Goal: Information Seeking & Learning: Learn about a topic

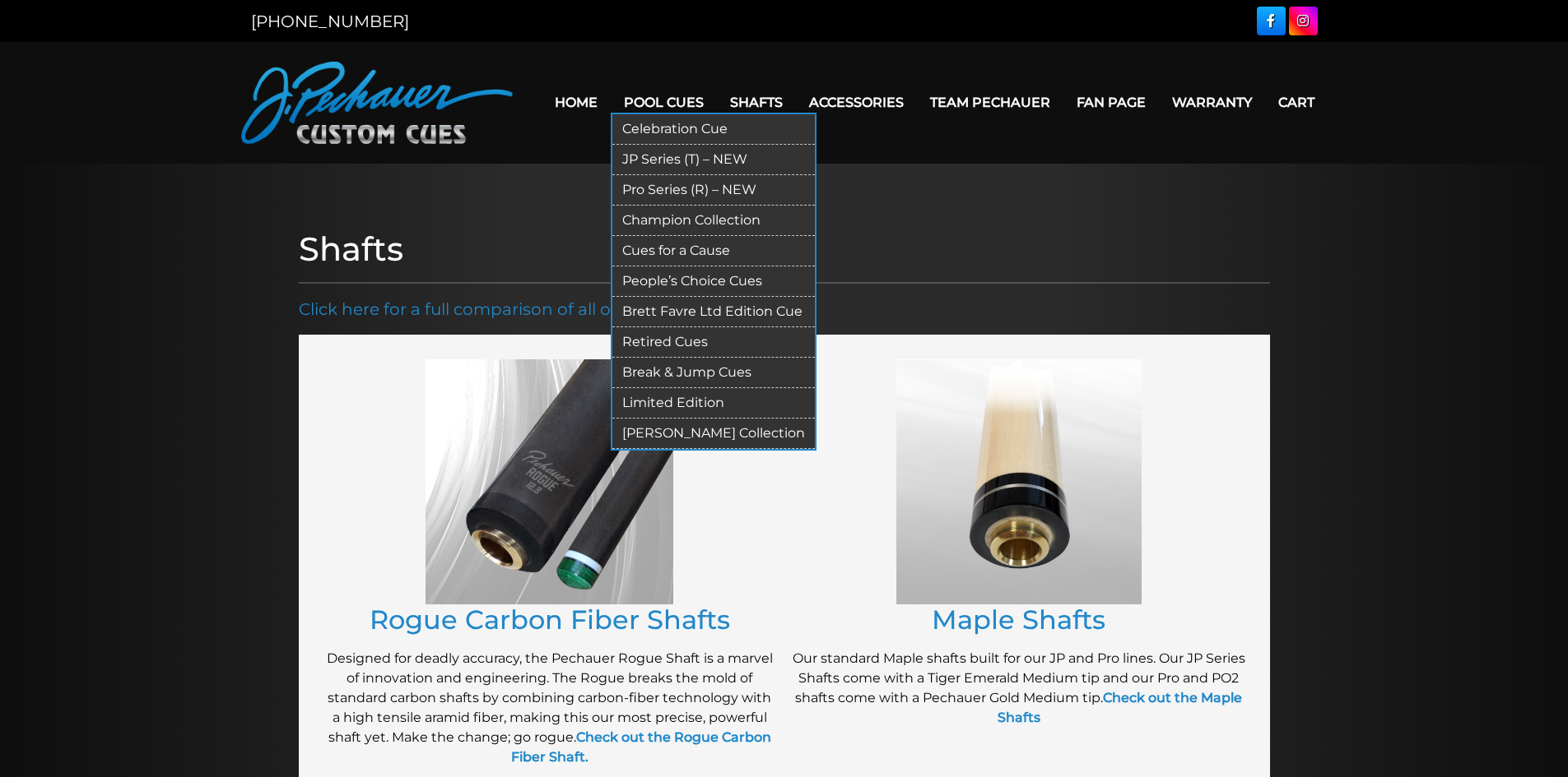
click at [645, 105] on link "Pool Cues" at bounding box center [663, 102] width 107 height 42
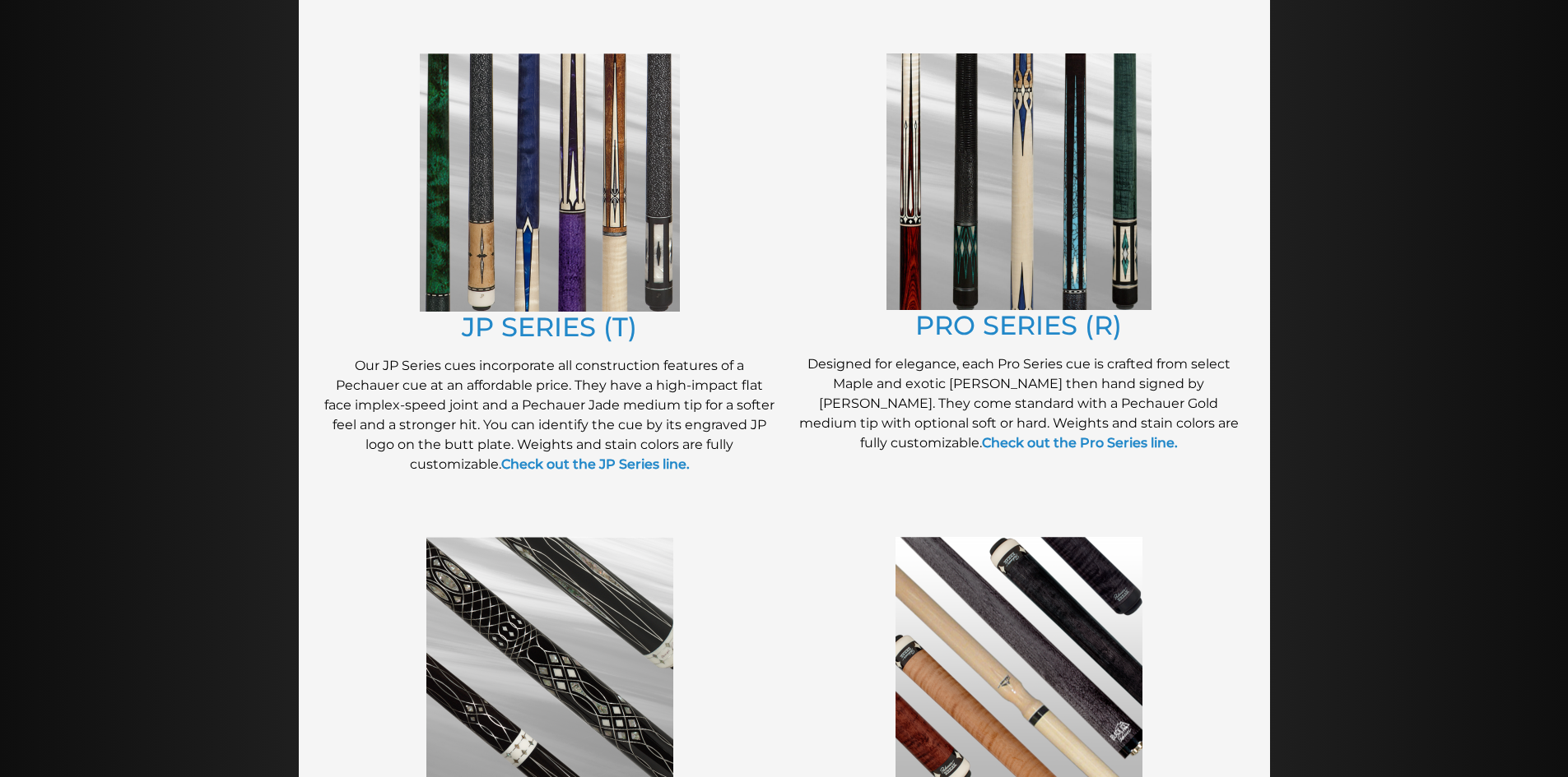
scroll to position [866, 0]
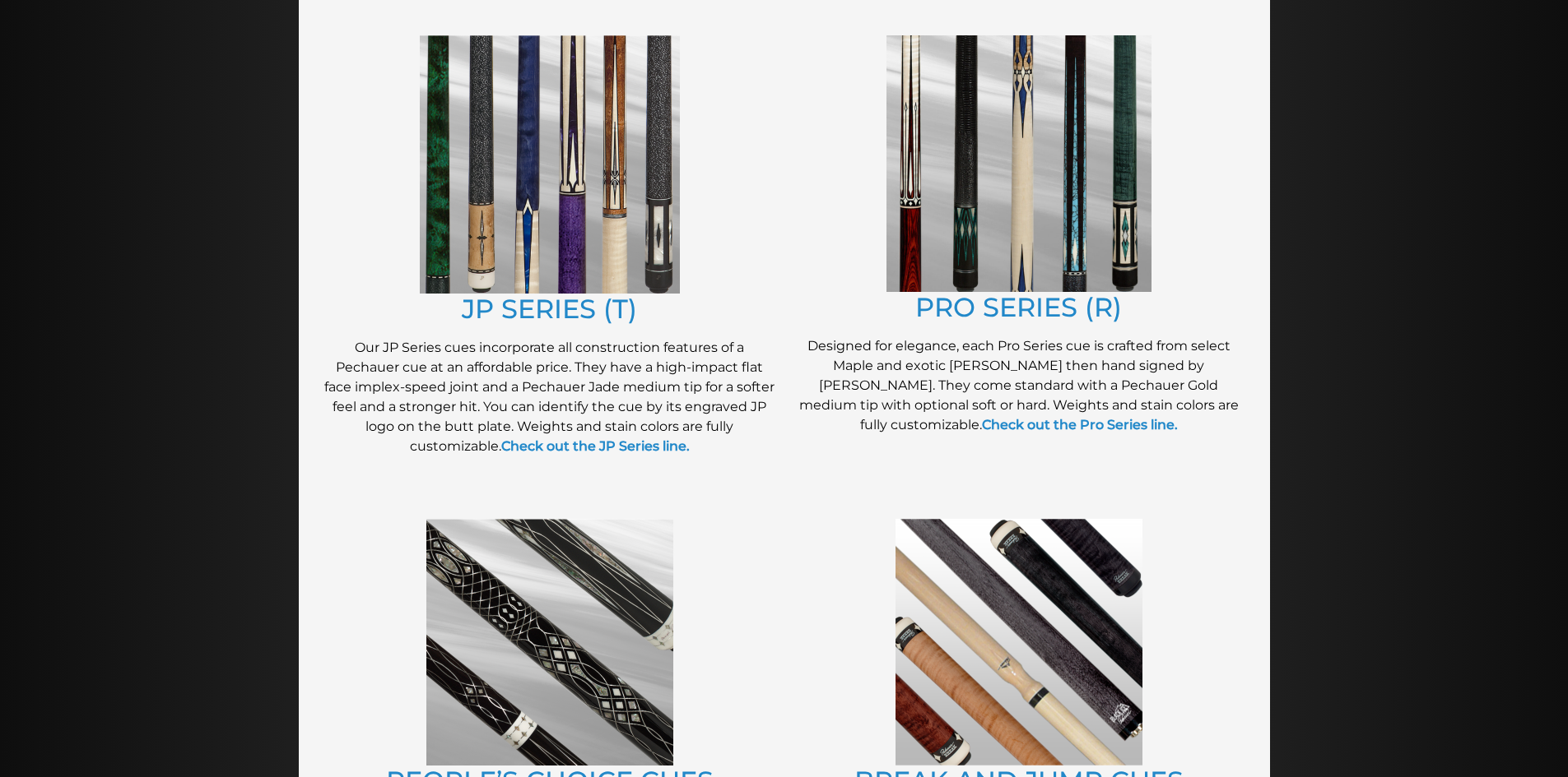
click at [987, 196] on img at bounding box center [1019, 163] width 265 height 257
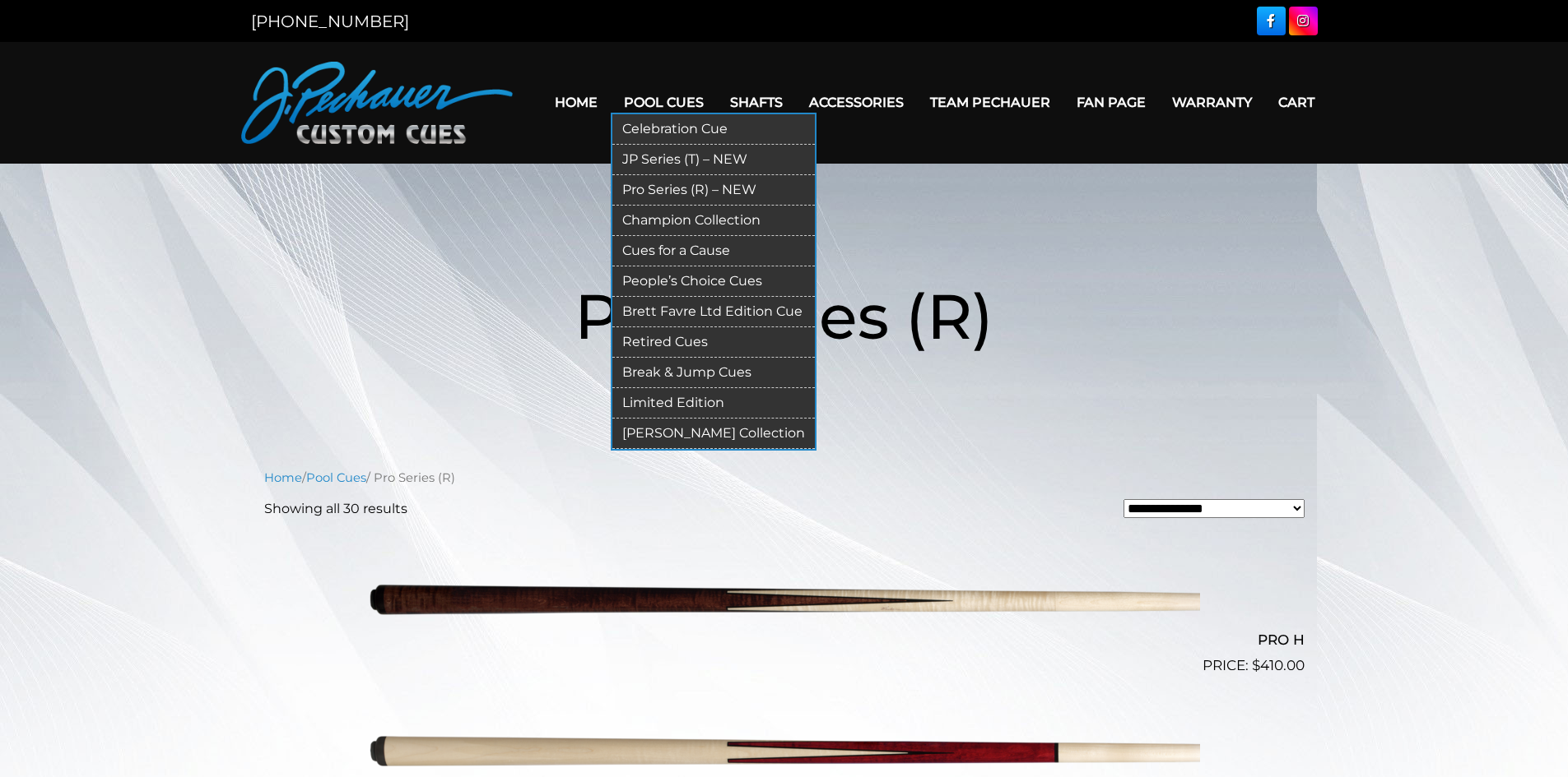
click at [668, 102] on link "Pool Cues" at bounding box center [663, 102] width 107 height 42
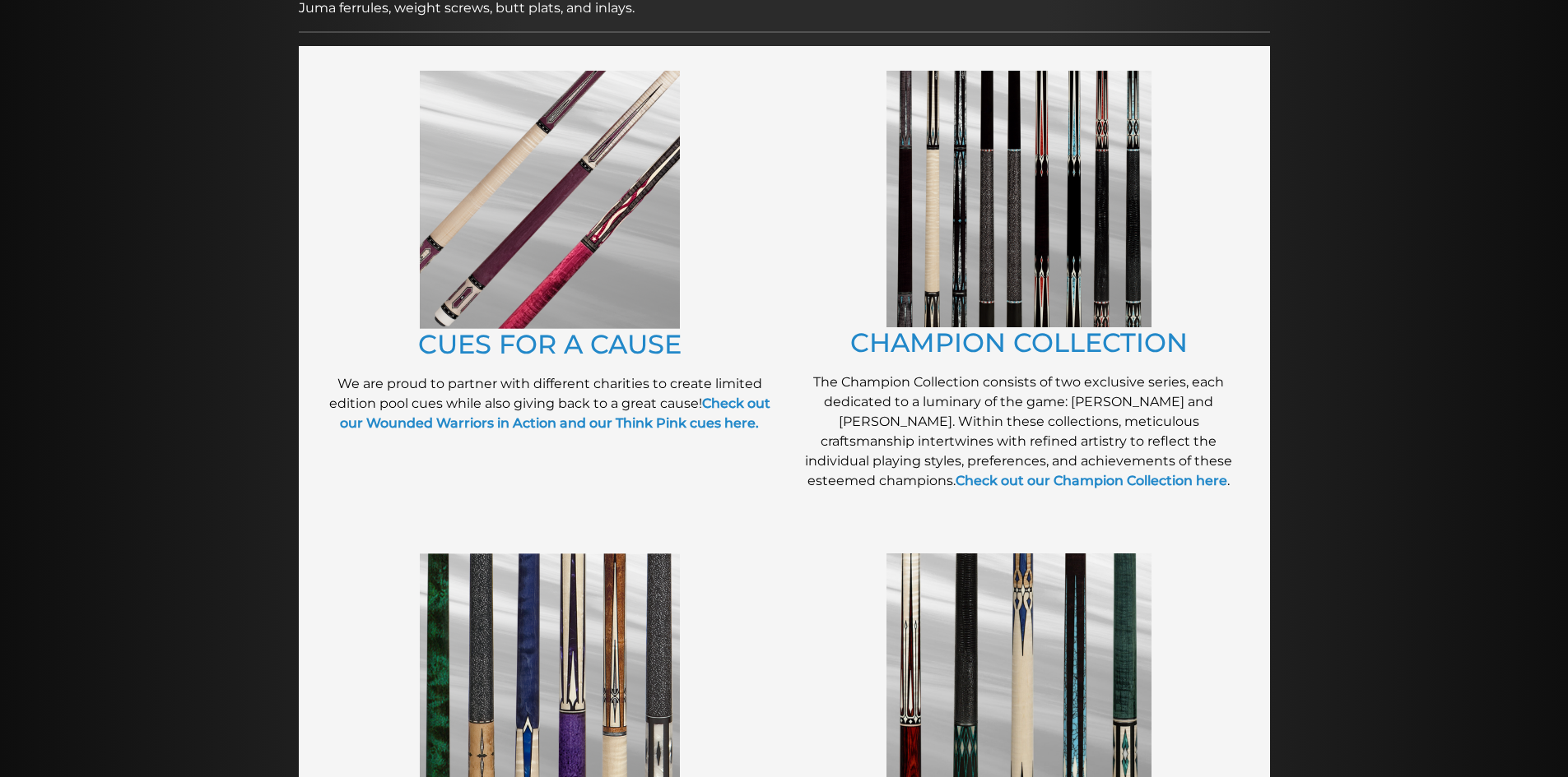
scroll to position [348, 0]
click at [1106, 203] on img at bounding box center [1019, 198] width 265 height 257
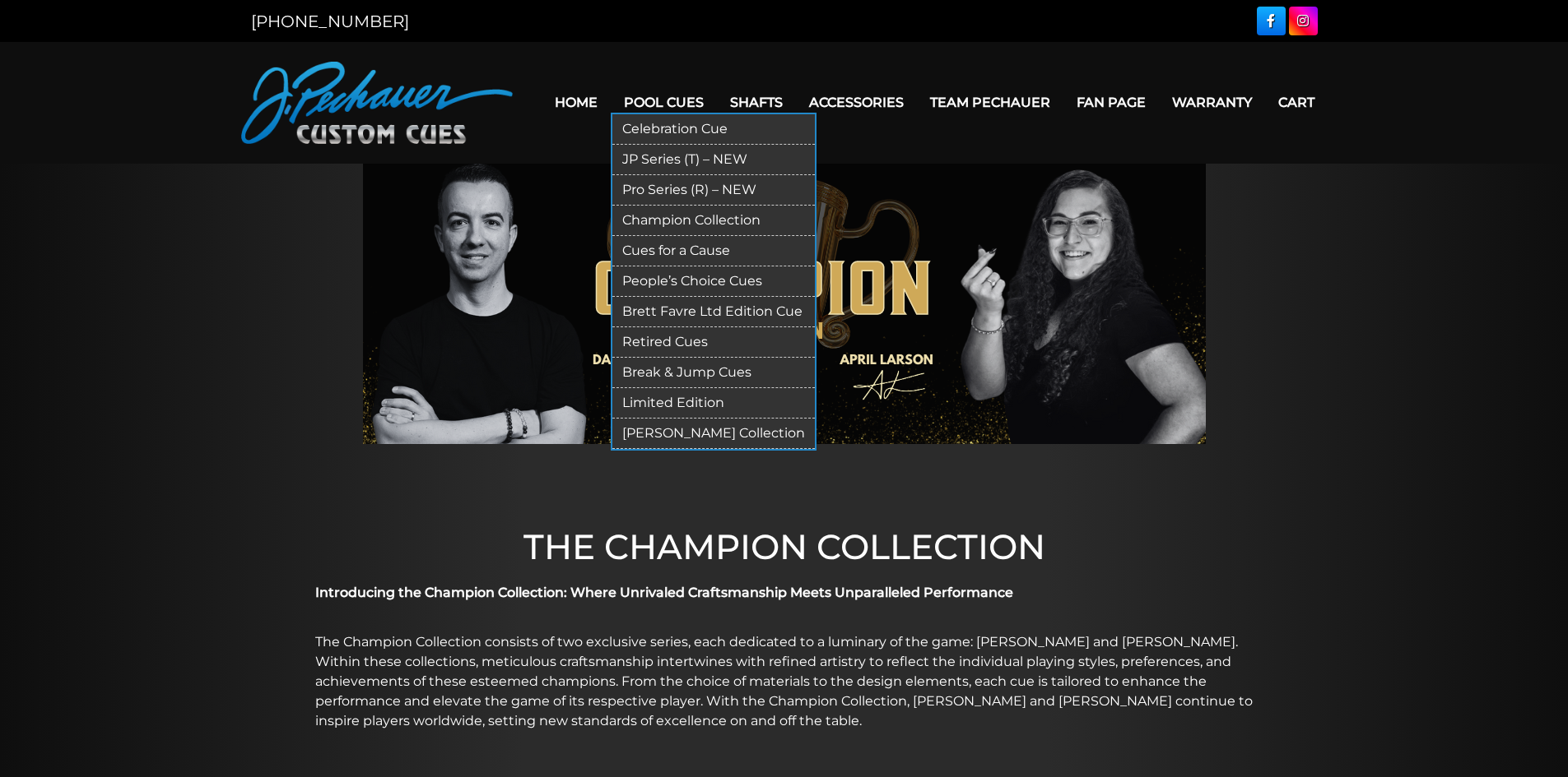
click at [652, 102] on link "Pool Cues" at bounding box center [663, 102] width 107 height 42
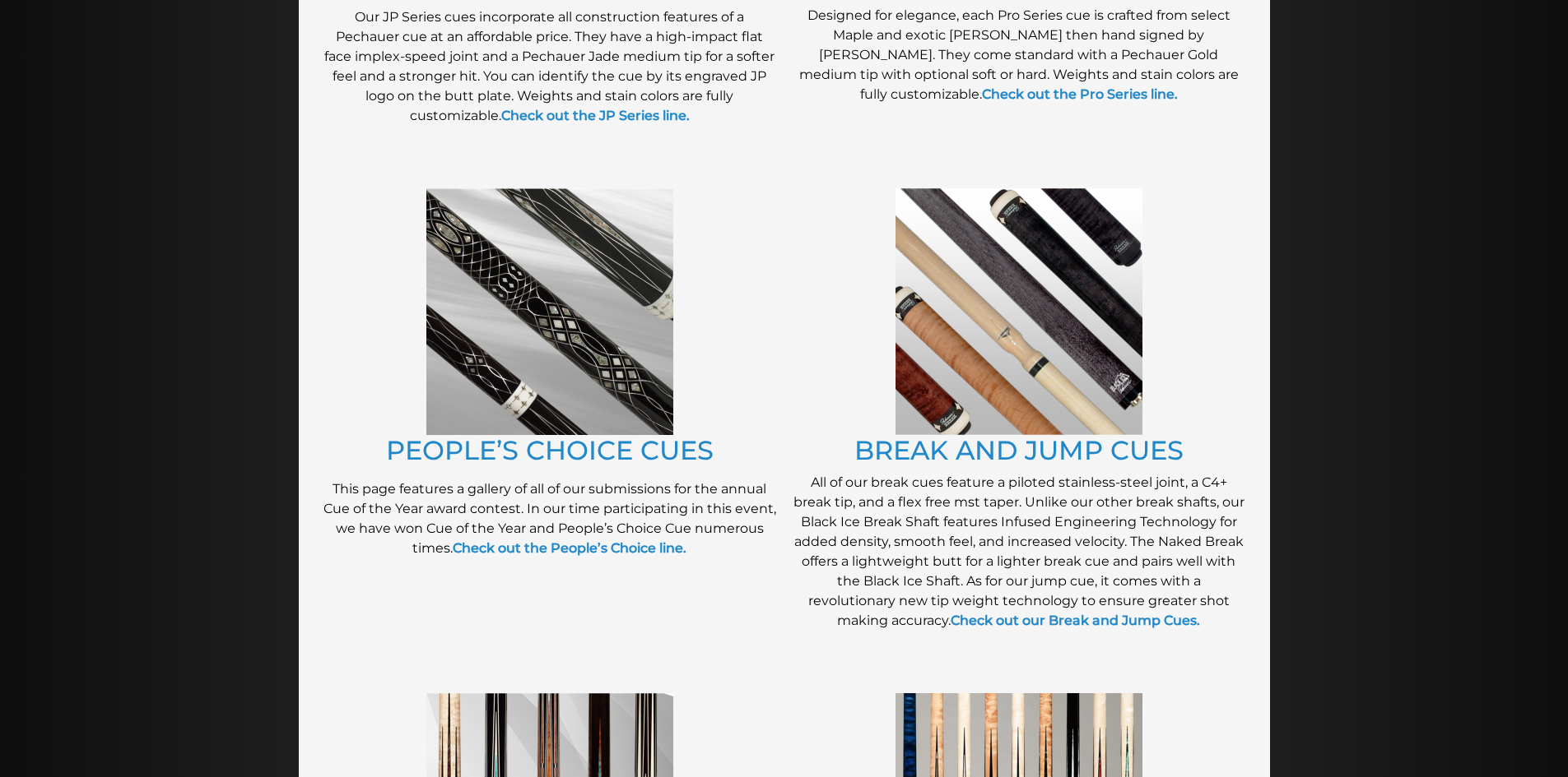
scroll to position [1202, 0]
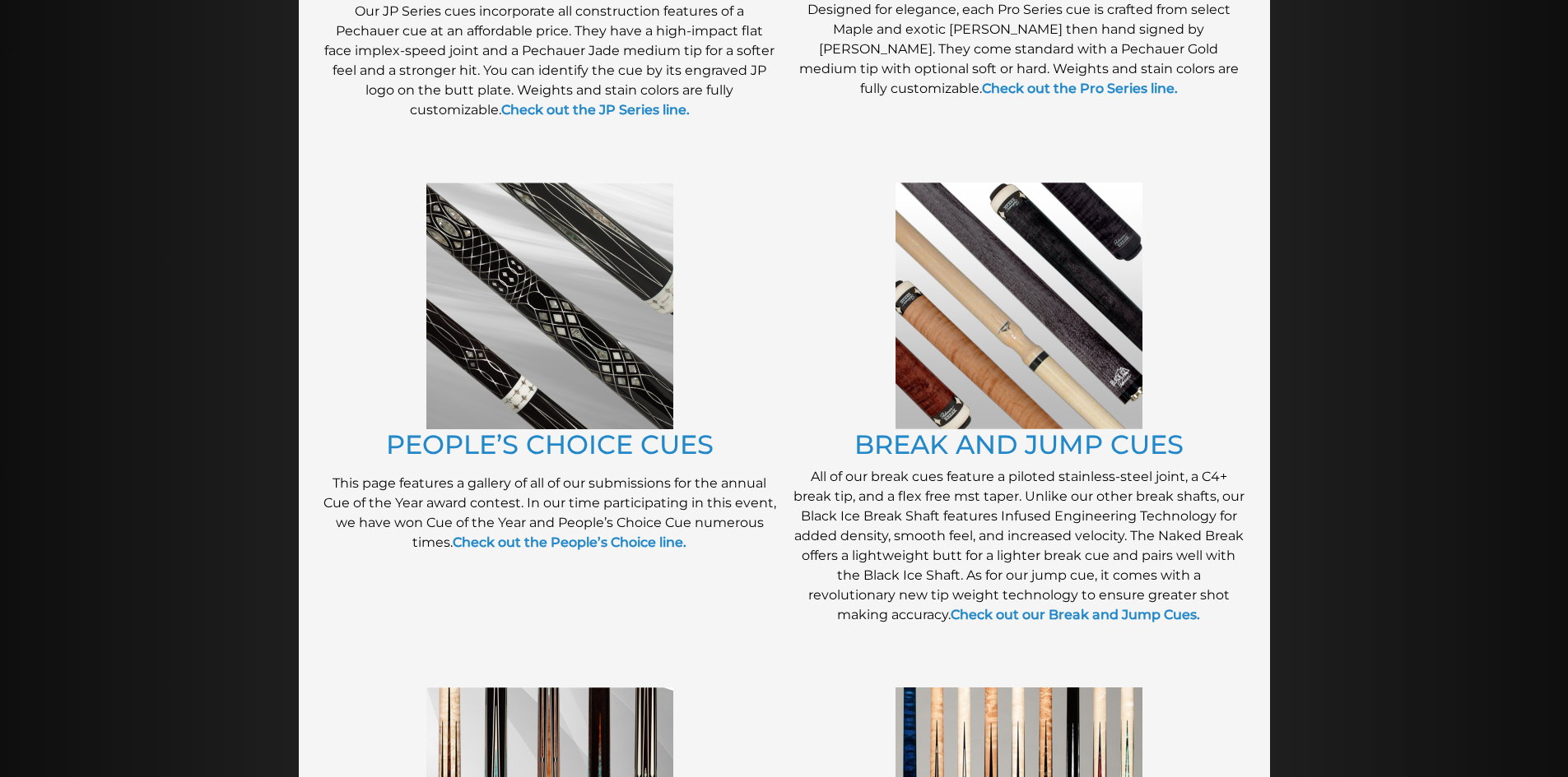
click at [573, 322] on img at bounding box center [549, 306] width 247 height 247
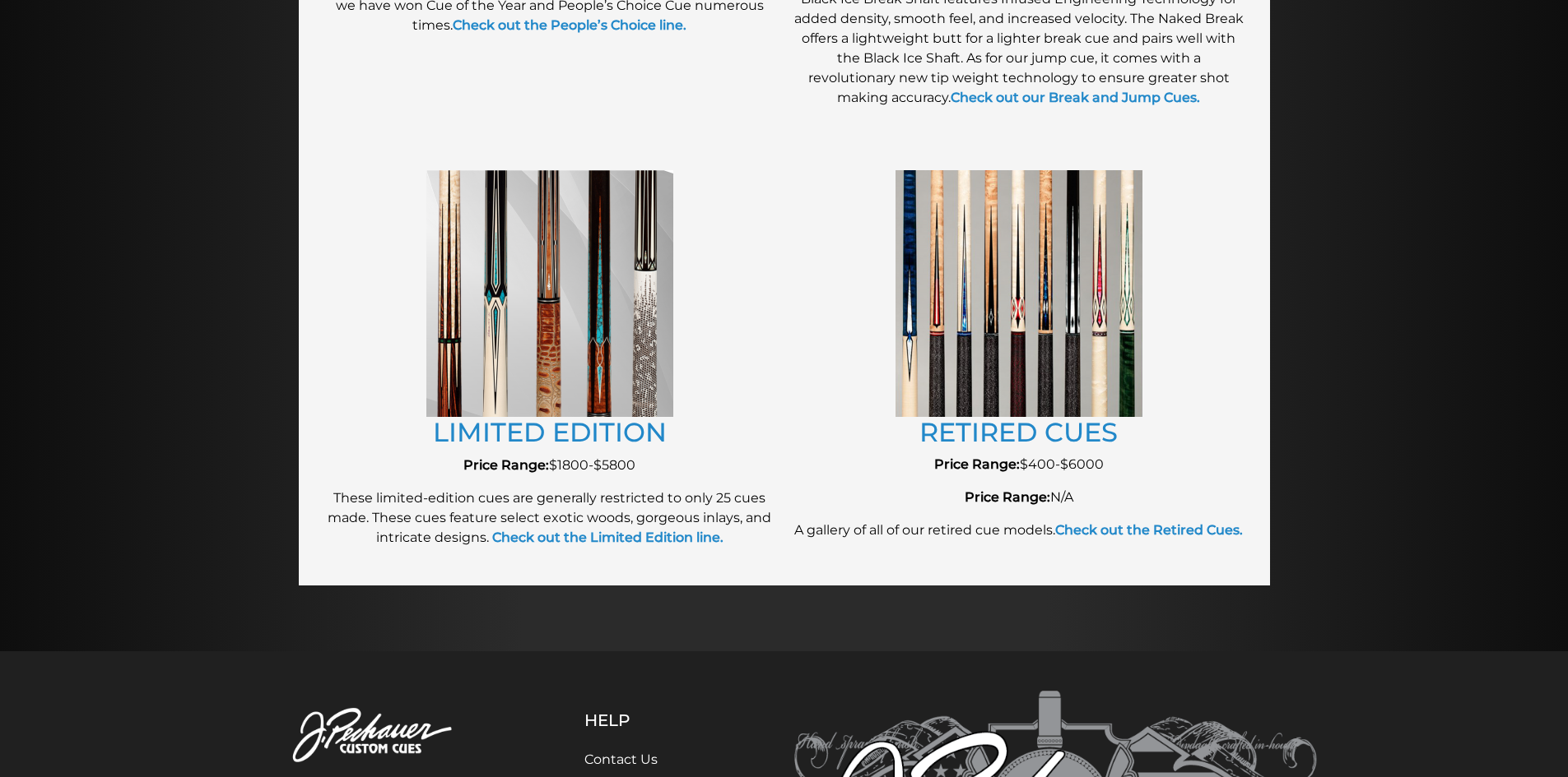
scroll to position [1721, 0]
click at [494, 315] on img at bounding box center [549, 292] width 247 height 247
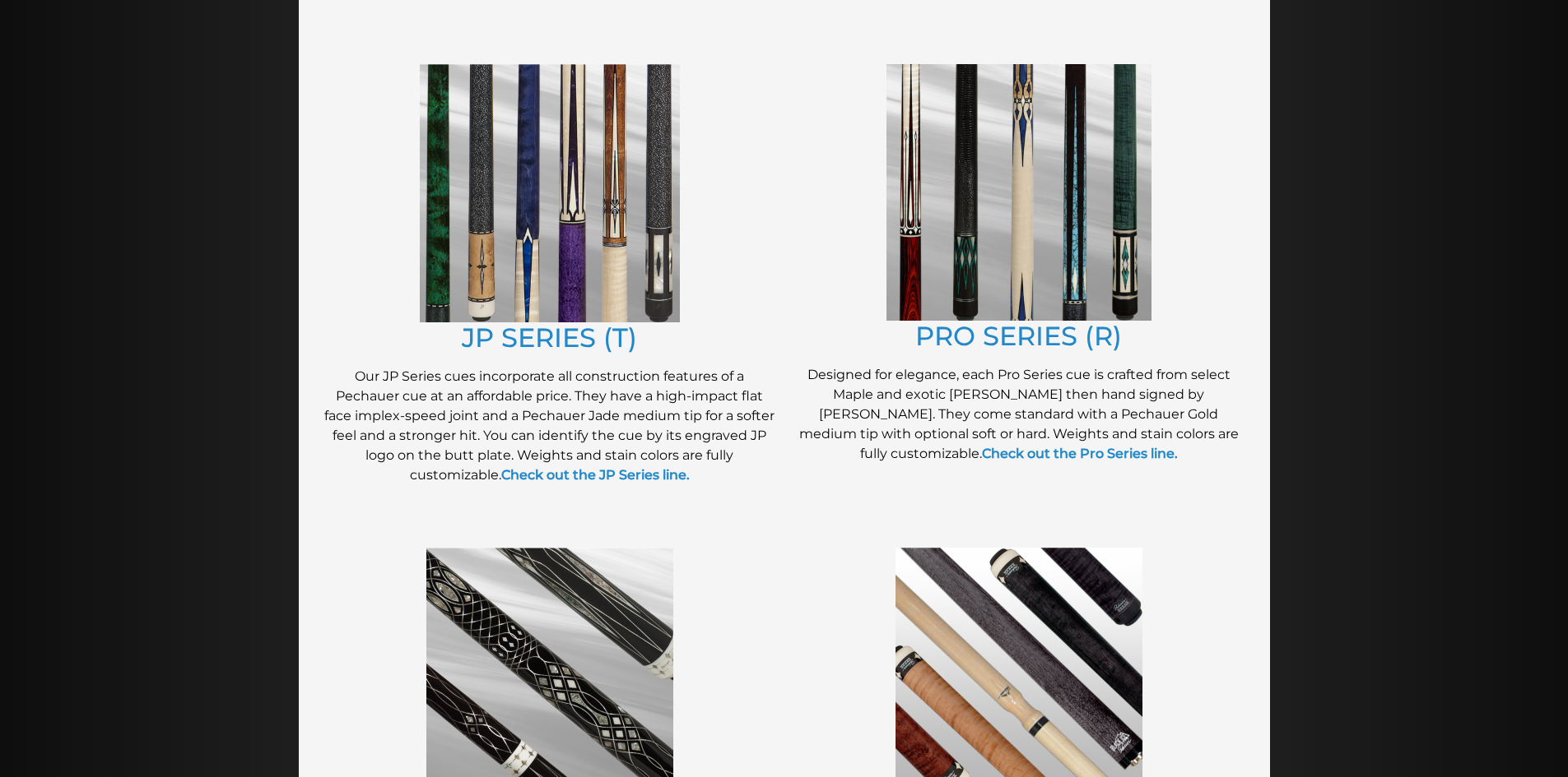
scroll to position [838, 0]
click at [544, 262] on img at bounding box center [549, 192] width 260 height 258
click at [991, 210] on img at bounding box center [1019, 192] width 265 height 257
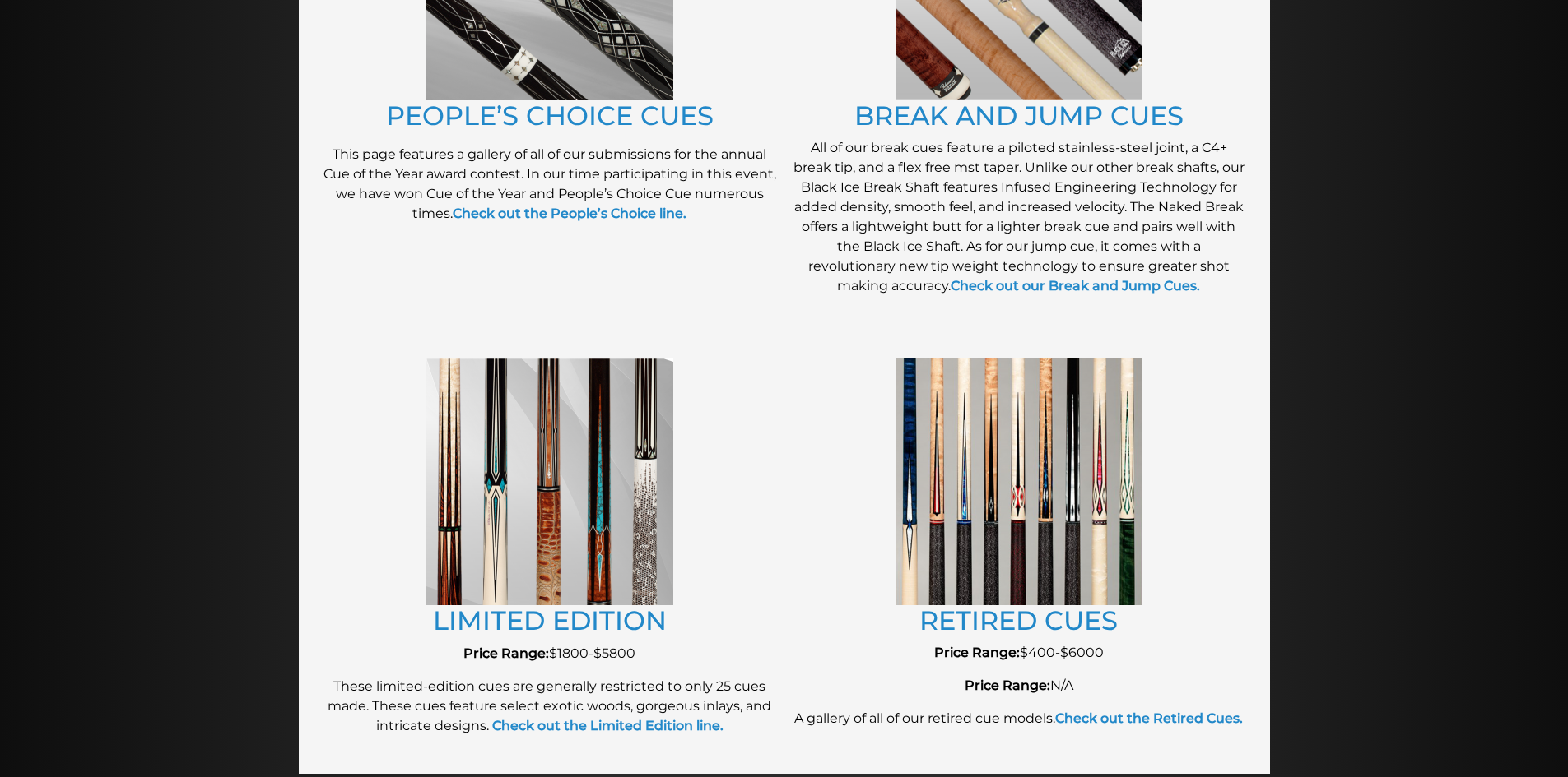
scroll to position [1542, 0]
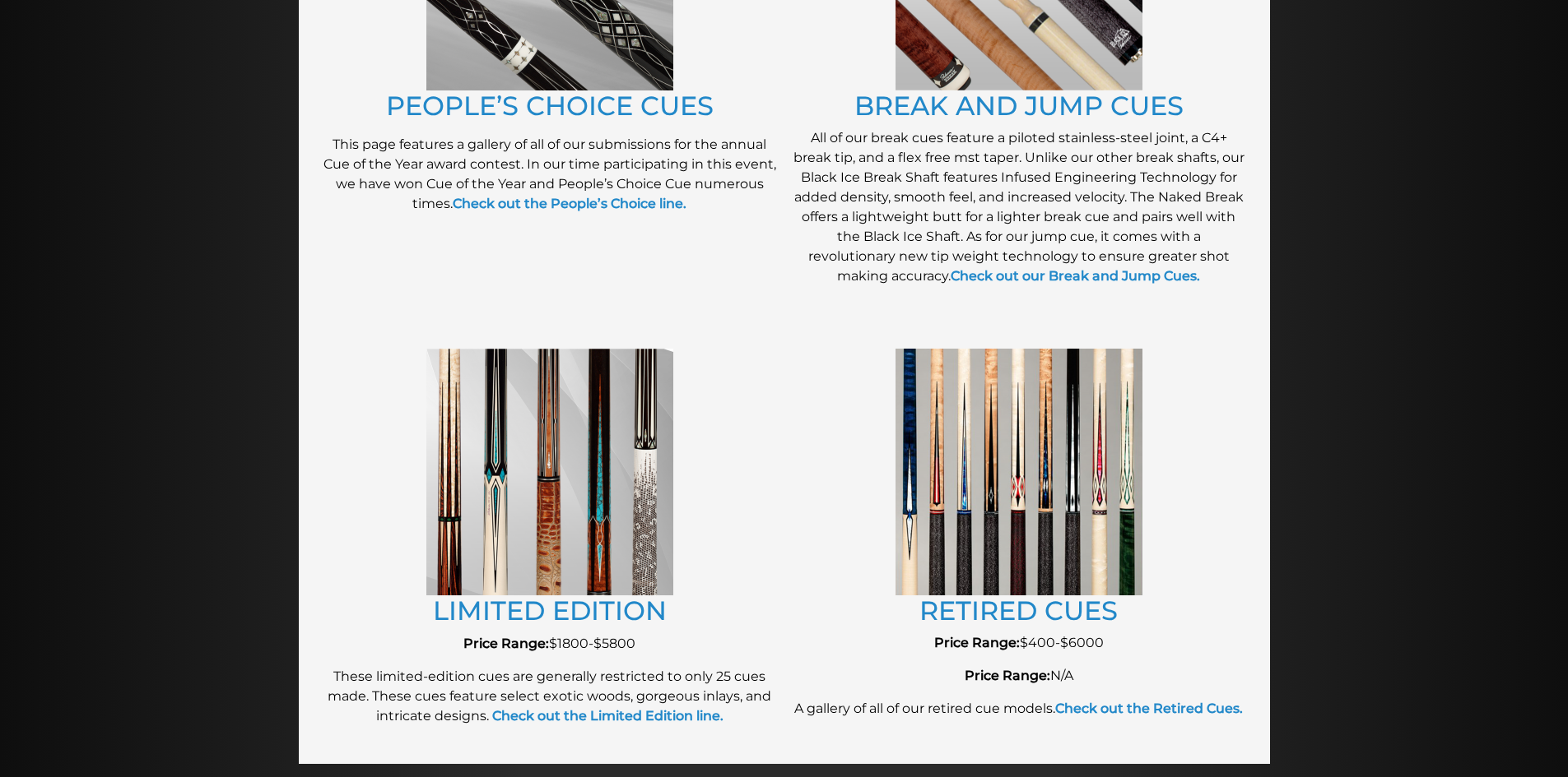
click at [1014, 505] on img at bounding box center [1019, 471] width 247 height 246
click at [1006, 609] on link "RETIRED CUES" at bounding box center [1019, 610] width 198 height 32
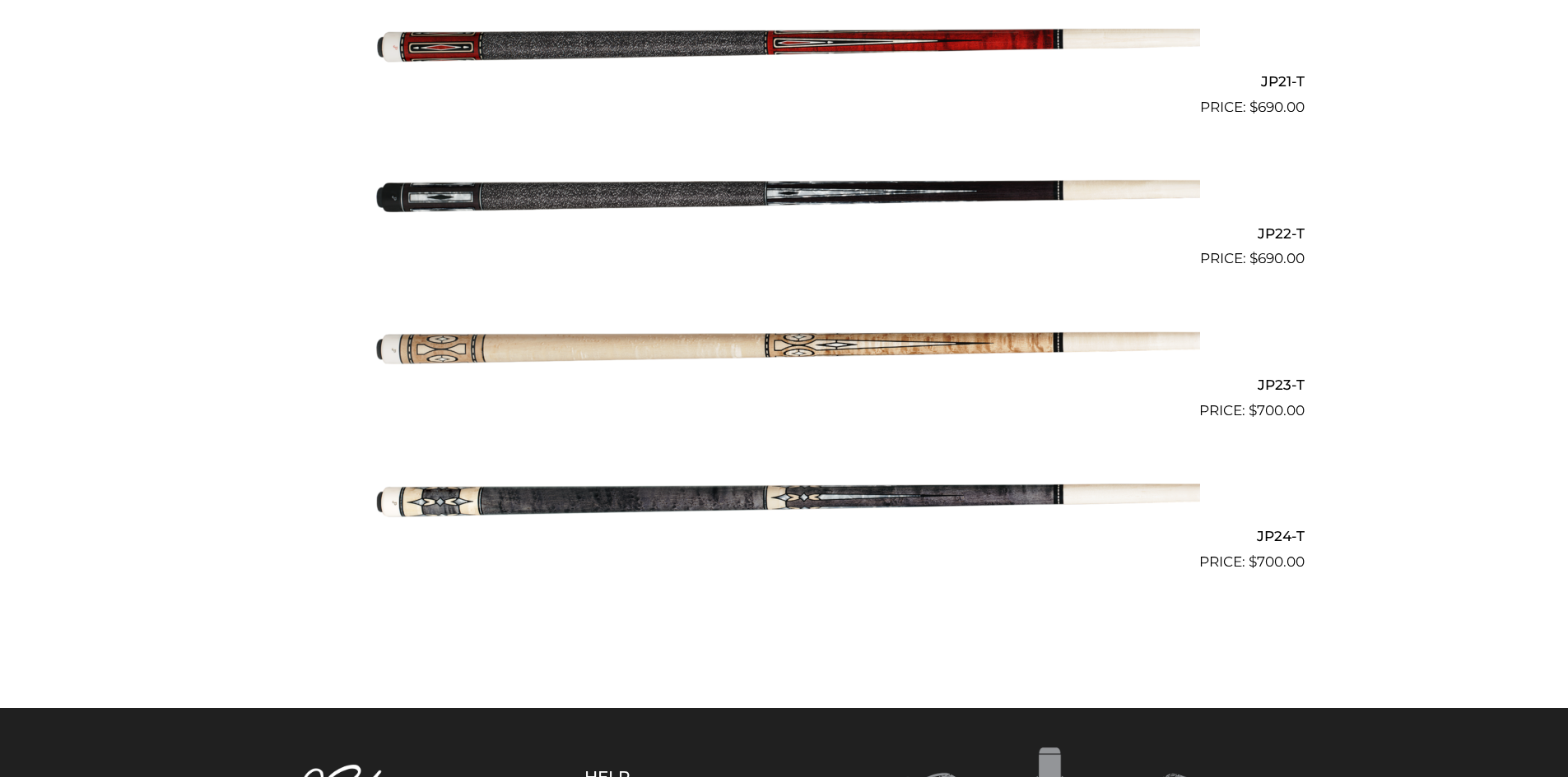
scroll to position [3593, 0]
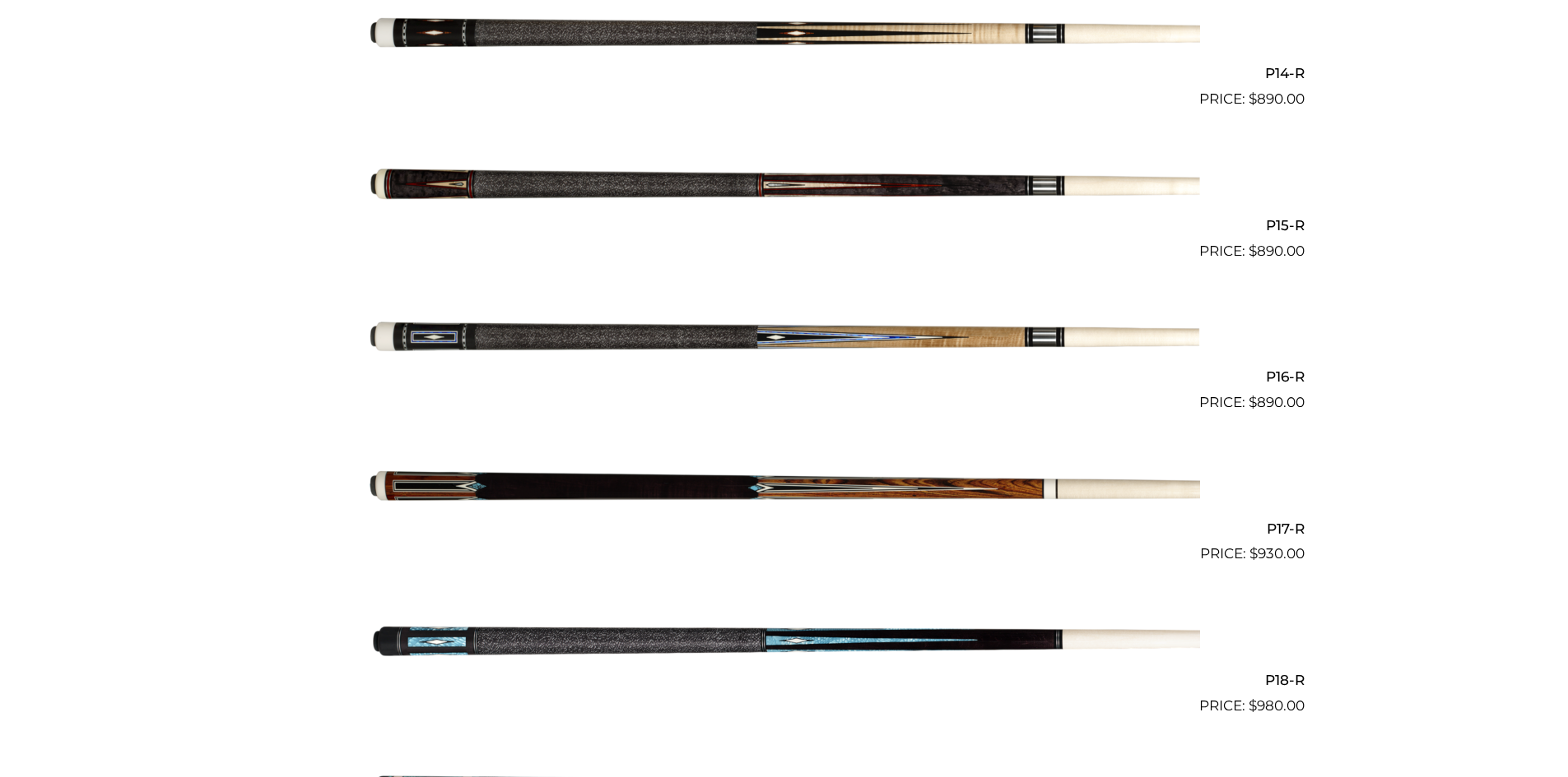
scroll to position [2536, 0]
